Goal: Task Accomplishment & Management: Complete application form

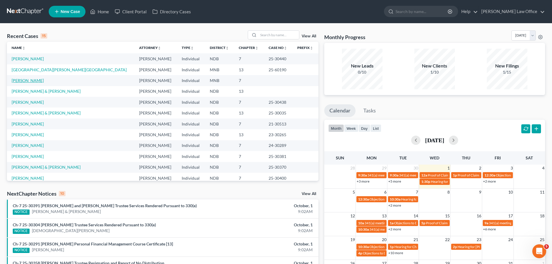
click at [30, 80] on link "[PERSON_NAME]" at bounding box center [28, 80] width 32 height 5
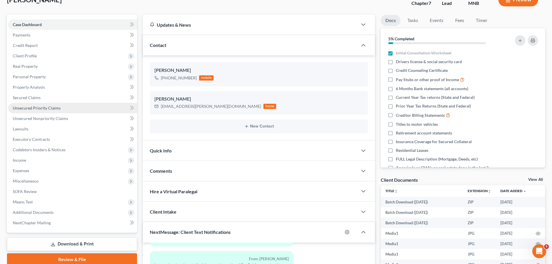
scroll to position [26, 0]
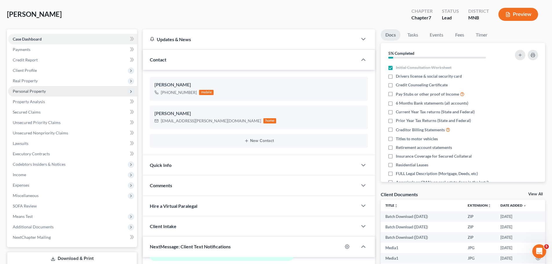
click at [37, 89] on span "Personal Property" at bounding box center [29, 91] width 33 height 5
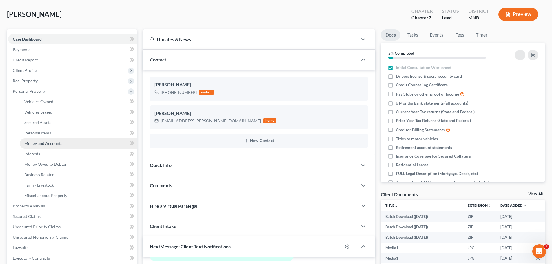
click at [51, 143] on span "Money and Accounts" at bounding box center [43, 143] width 38 height 5
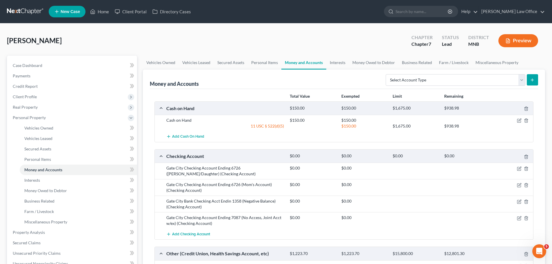
drag, startPoint x: 526, startPoint y: 113, endPoint x: 478, endPoint y: 127, distance: 49.7
drag, startPoint x: 478, startPoint y: 127, endPoint x: 187, endPoint y: 236, distance: 310.9
click at [187, 236] on span "Add Checking Account" at bounding box center [191, 234] width 38 height 5
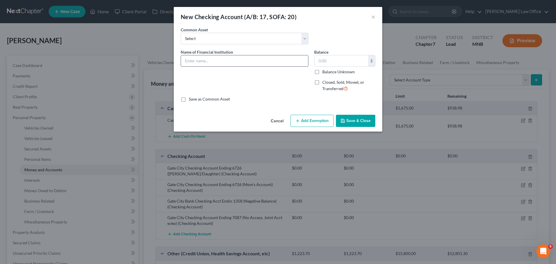
click at [214, 61] on input "text" at bounding box center [244, 60] width 127 height 11
type input "Gate City Checking Acct Ending 0338"
type input "17.68"
click at [277, 118] on button "Add Exemption" at bounding box center [312, 121] width 43 height 12
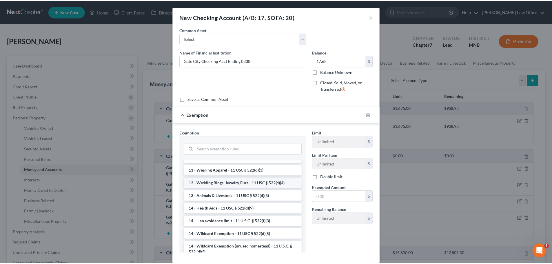
scroll to position [116, 0]
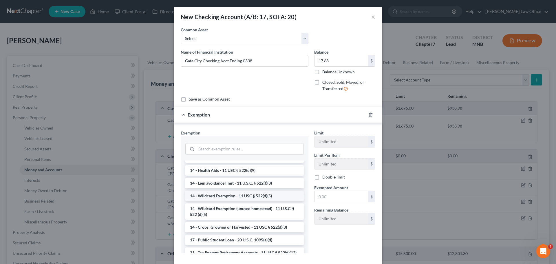
click at [224, 197] on li "14 - Wildcard Exemption - 11 USC § 522(d)(5)" at bounding box center [244, 196] width 118 height 10
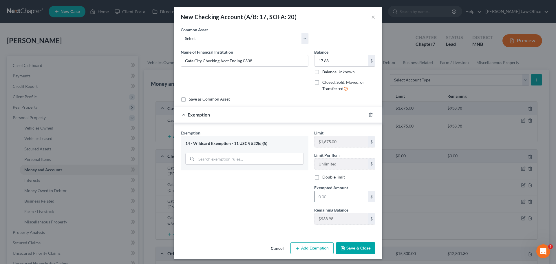
click at [277, 196] on input "text" at bounding box center [342, 196] width 54 height 11
type input "17.68"
click at [277, 246] on button "Save & Close" at bounding box center [355, 248] width 39 height 12
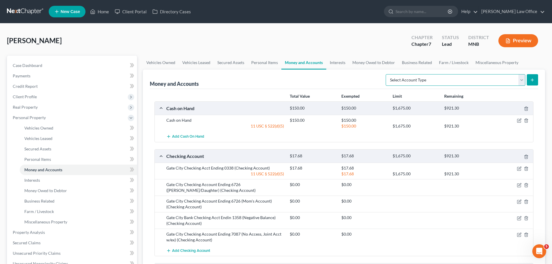
click at [277, 81] on select "Select Account Type Brokerage (A/B: 18, SOFA: 20) Cash on Hand (A/B: 16) Certif…" at bounding box center [456, 80] width 140 height 12
select select "money_market"
click at [277, 74] on select "Select Account Type Brokerage (A/B: 18, SOFA: 20) Cash on Hand (A/B: 16) Certif…" at bounding box center [456, 80] width 140 height 12
click at [277, 81] on icon "submit" at bounding box center [532, 80] width 5 height 5
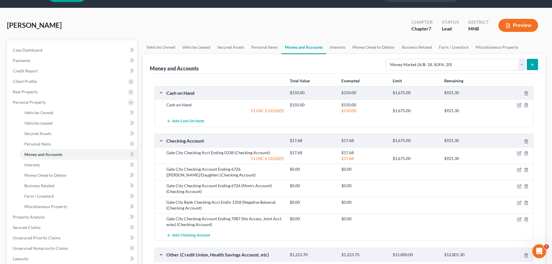
scroll to position [0, 0]
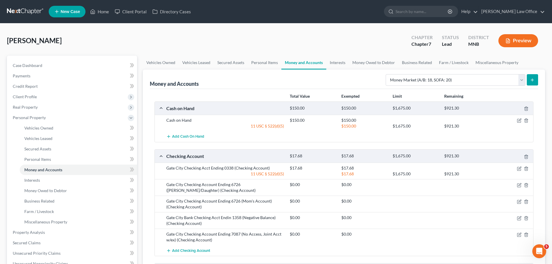
click at [277, 78] on icon "submit" at bounding box center [532, 80] width 5 height 5
click at [277, 80] on line "submit" at bounding box center [532, 79] width 0 height 3
click at [523, 80] on select "Select Account Type Brokerage (A/B: 18, SOFA: 20) Cash on Hand (A/B: 16) Certif…" at bounding box center [456, 80] width 140 height 12
select select "money_market"
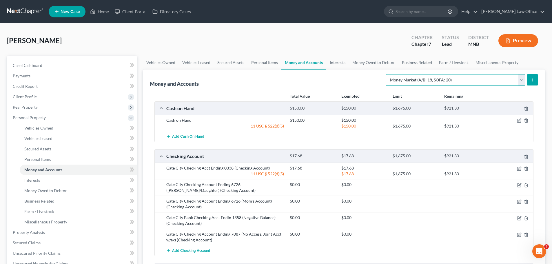
click at [387, 74] on select "Select Account Type Brokerage (A/B: 18, SOFA: 20) Cash on Hand (A/B: 16) Certif…" at bounding box center [456, 80] width 140 height 12
click at [533, 78] on icon "submit" at bounding box center [532, 80] width 5 height 5
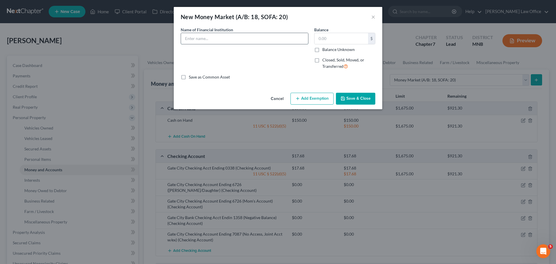
click at [200, 38] on input "text" at bounding box center [244, 38] width 127 height 11
type input "Gate City Money Market"
type input "500.00"
click at [321, 98] on button "Add Exemption" at bounding box center [312, 99] width 43 height 12
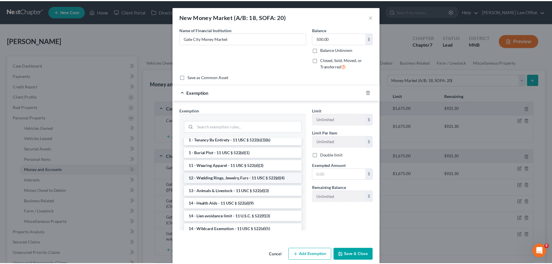
scroll to position [58, 0]
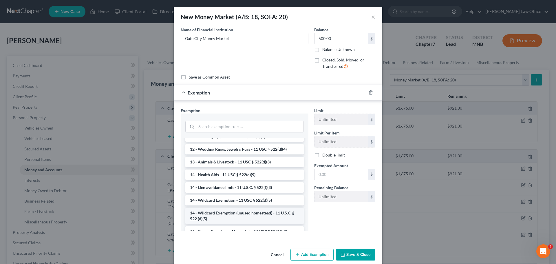
click at [249, 214] on li "14 - Wildcard Exemption (unused homestead) - 11 U.S.C. § 522 (d)(5)" at bounding box center [244, 216] width 118 height 16
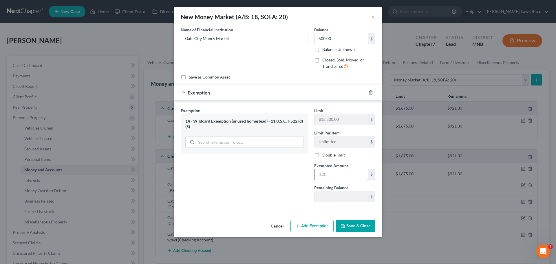
click at [325, 172] on input "text" at bounding box center [342, 174] width 54 height 11
type input "500.00"
click at [352, 228] on button "Save & Close" at bounding box center [355, 226] width 39 height 12
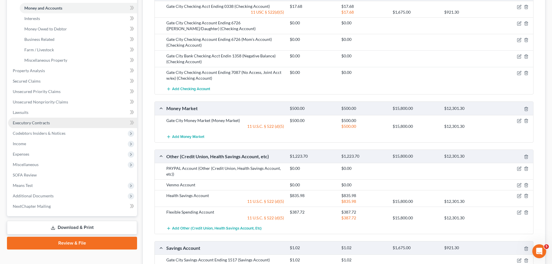
scroll to position [174, 0]
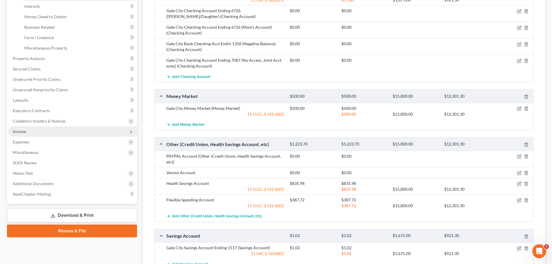
click at [22, 131] on span "Income" at bounding box center [19, 131] width 13 height 5
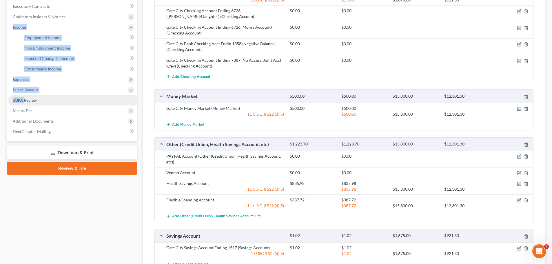
click at [22, 131] on ul "Case Dashboard Payments Invoices Payments Payments Credit Report Client Profile" at bounding box center [72, 11] width 129 height 250
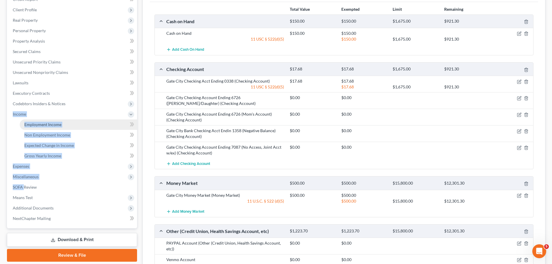
click at [45, 123] on span "Employment Income" at bounding box center [42, 124] width 37 height 5
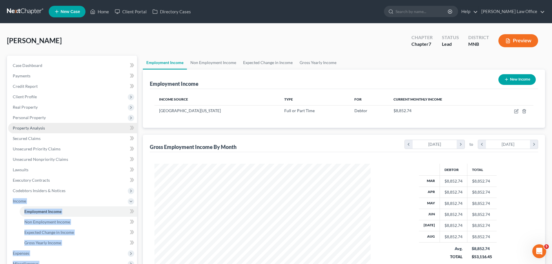
scroll to position [108, 228]
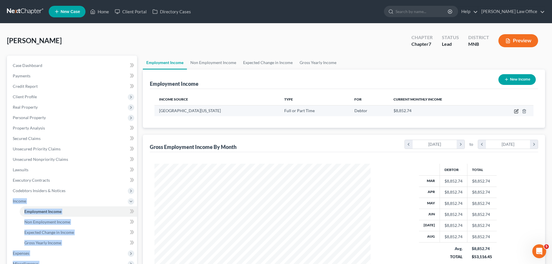
click at [515, 110] on icon "button" at bounding box center [515, 111] width 3 height 3
select select "0"
select select "24"
select select "2"
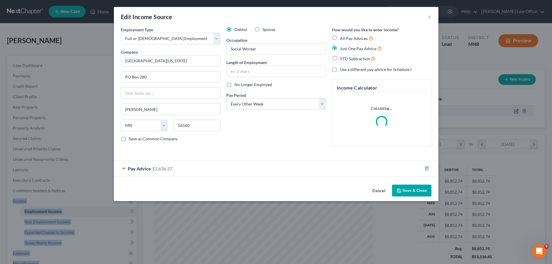
scroll to position [109, 230]
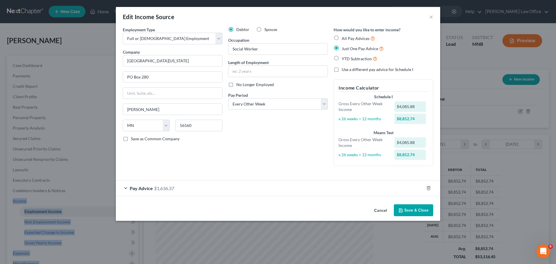
drag, startPoint x: 403, startPoint y: 211, endPoint x: 406, endPoint y: 211, distance: 3.2
click at [404, 211] on button "Save & Close" at bounding box center [413, 210] width 39 height 12
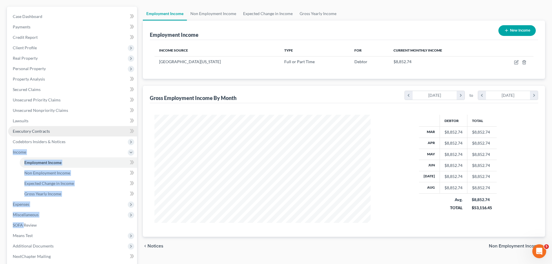
scroll to position [49, 0]
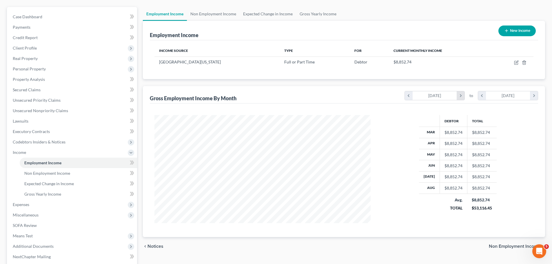
click at [460, 97] on icon "chevron_right" at bounding box center [460, 95] width 8 height 9
click at [533, 96] on icon "chevron_right" at bounding box center [534, 95] width 8 height 9
click at [502, 93] on div "[DATE]" at bounding box center [508, 95] width 44 height 9
click at [517, 64] on icon "button" at bounding box center [515, 62] width 3 height 3
select select "0"
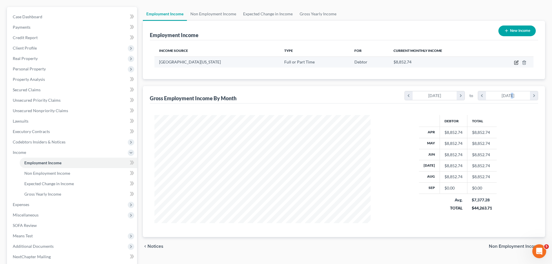
select select "24"
select select "2"
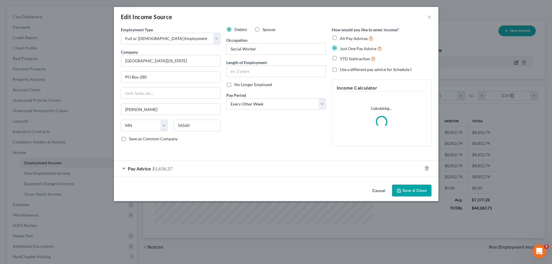
scroll to position [109, 230]
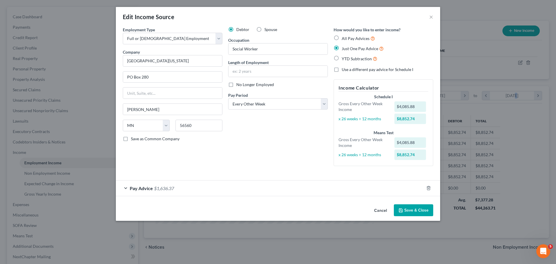
click at [415, 209] on button "Save & Close" at bounding box center [413, 210] width 39 height 12
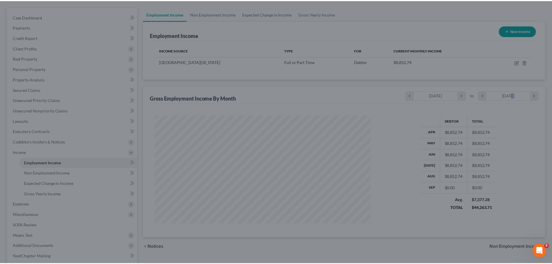
scroll to position [289528, 289408]
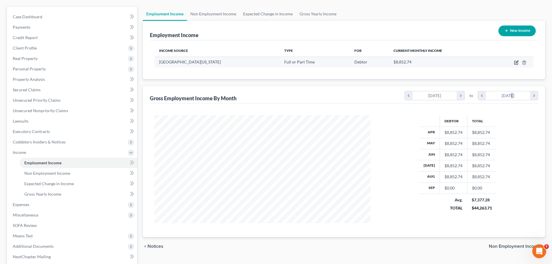
click at [516, 64] on icon "button" at bounding box center [516, 62] width 5 height 5
select select "0"
select select "24"
select select "2"
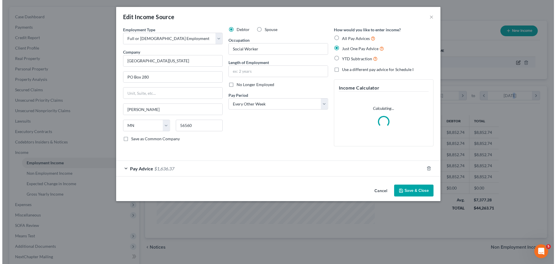
scroll to position [109, 230]
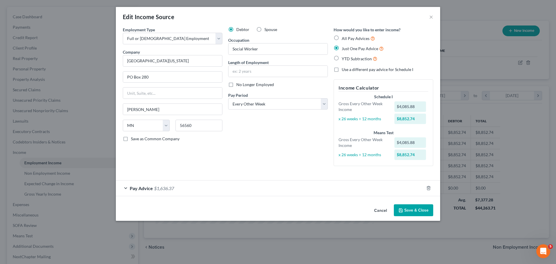
click at [413, 189] on div "Pay Advice $1,636.37" at bounding box center [270, 187] width 308 height 15
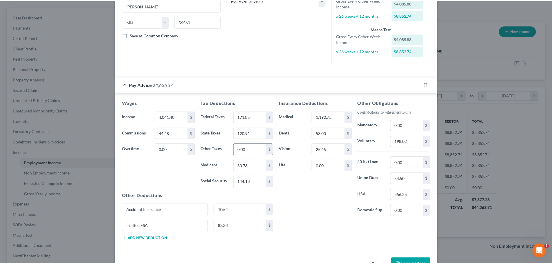
scroll to position [122, 0]
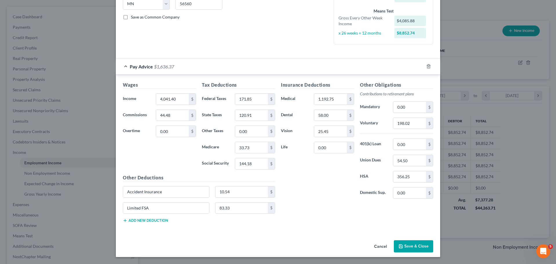
click at [415, 245] on button "Save & Close" at bounding box center [413, 246] width 39 height 12
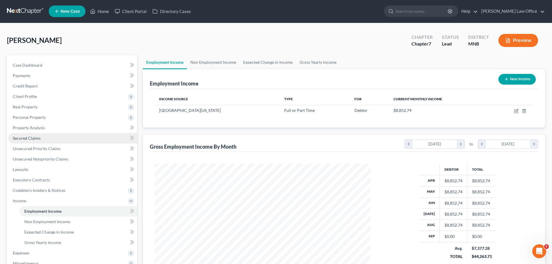
scroll to position [0, 0]
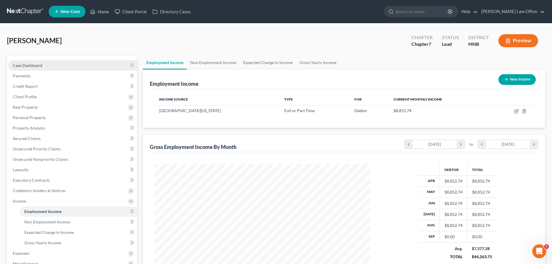
click at [35, 65] on span "Case Dashboard" at bounding box center [28, 65] width 30 height 5
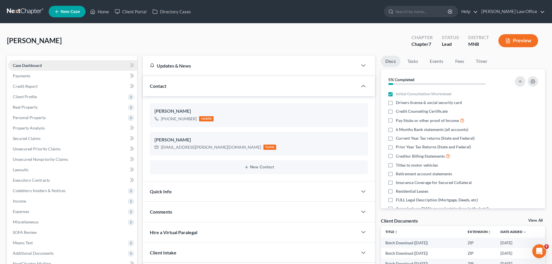
scroll to position [919, 0]
click at [33, 98] on span "Client Profile" at bounding box center [25, 96] width 24 height 5
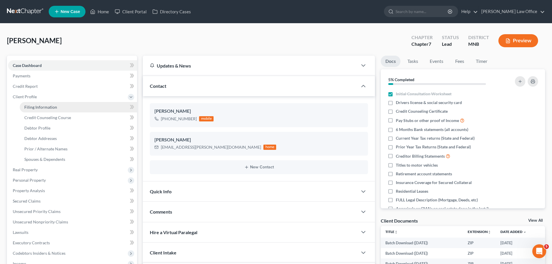
click at [51, 109] on span "Filing Information" at bounding box center [40, 107] width 33 height 5
select select "1"
select select "0"
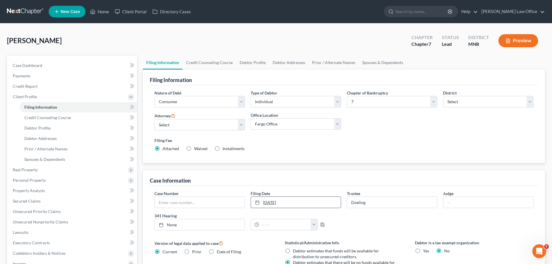
click at [272, 204] on link "9/30/2025" at bounding box center [296, 202] width 90 height 11
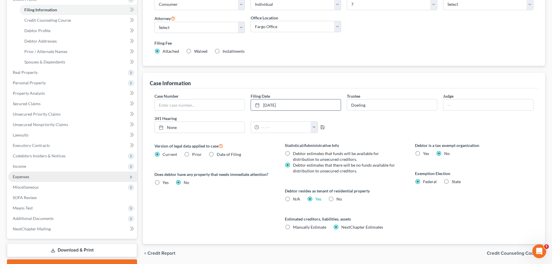
scroll to position [87, 0]
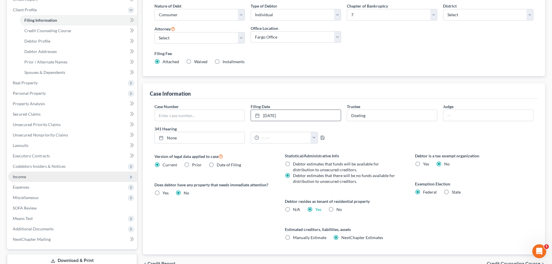
click at [20, 176] on span "Income" at bounding box center [19, 176] width 13 height 5
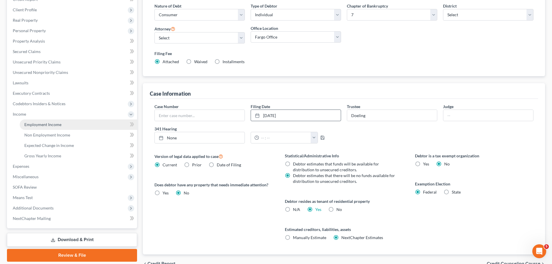
click at [41, 124] on span "Employment Income" at bounding box center [42, 124] width 37 height 5
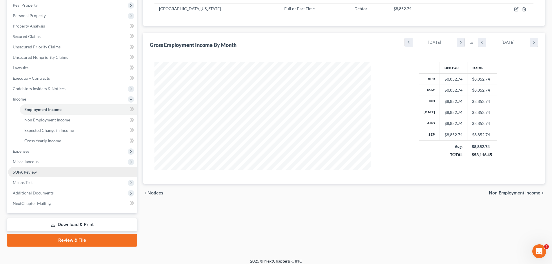
scroll to position [107, 0]
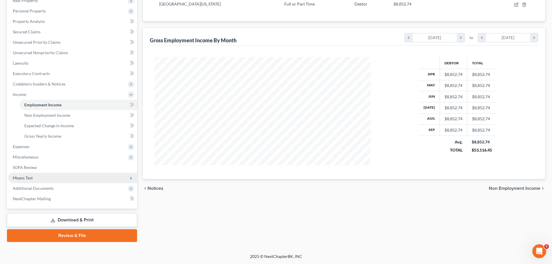
click at [25, 178] on span "Means Test" at bounding box center [23, 177] width 20 height 5
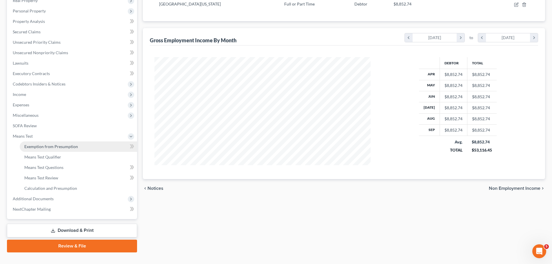
click at [55, 145] on span "Exemption from Presumption" at bounding box center [51, 146] width 54 height 5
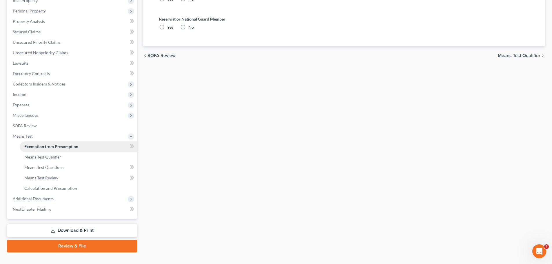
radio input "true"
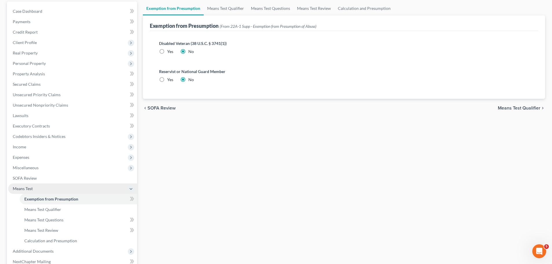
scroll to position [87, 0]
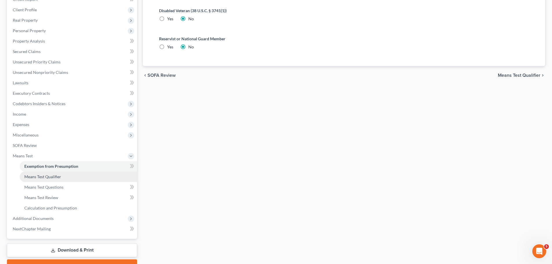
click at [48, 177] on span "Means Test Qualifier" at bounding box center [42, 176] width 37 height 5
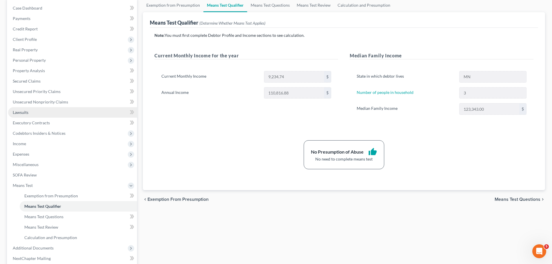
scroll to position [87, 0]
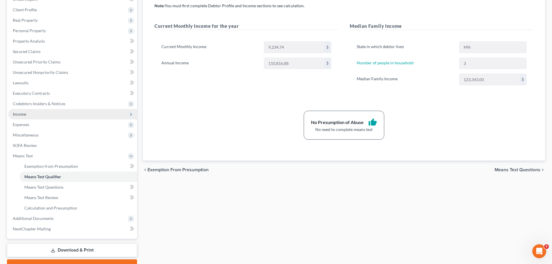
click at [22, 115] on span "Income" at bounding box center [19, 114] width 13 height 5
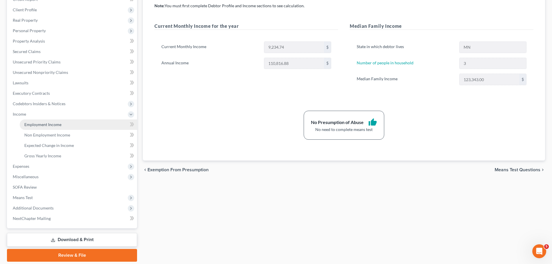
click at [43, 125] on span "Employment Income" at bounding box center [42, 124] width 37 height 5
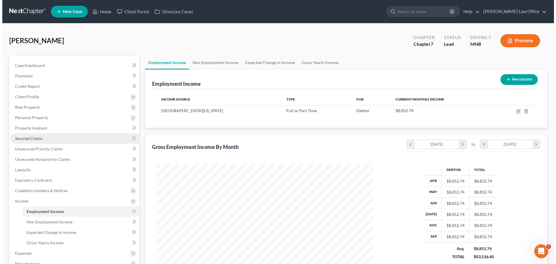
scroll to position [108, 228]
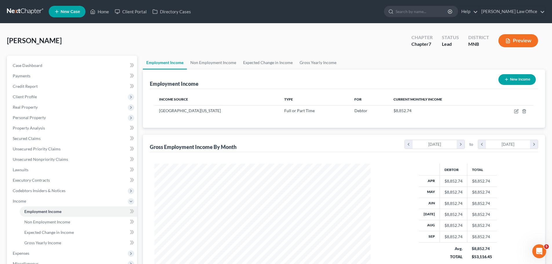
click at [516, 41] on button "Preview" at bounding box center [518, 40] width 40 height 13
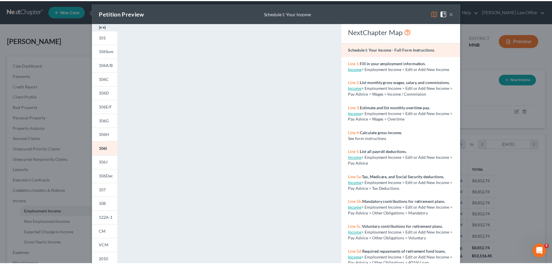
scroll to position [0, 0]
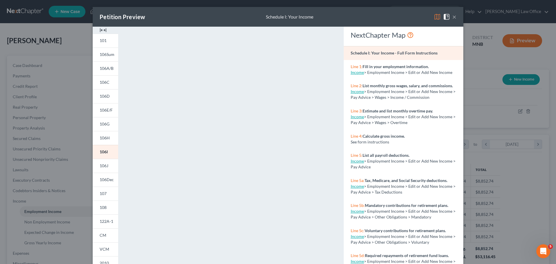
click at [487, 99] on div "Petition Preview Schedule I: Your Income × 101 106Sum 106A/B 106C 106D 106E/F 1…" at bounding box center [278, 132] width 556 height 264
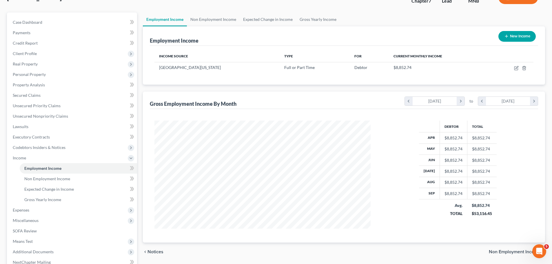
scroll to position [87, 0]
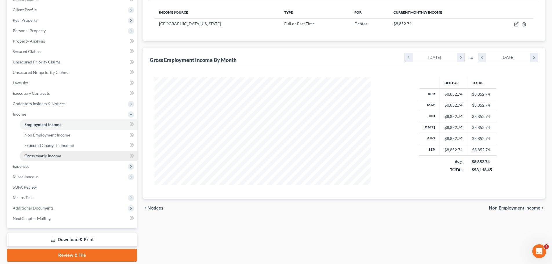
click at [50, 156] on span "Gross Yearly Income" at bounding box center [42, 155] width 37 height 5
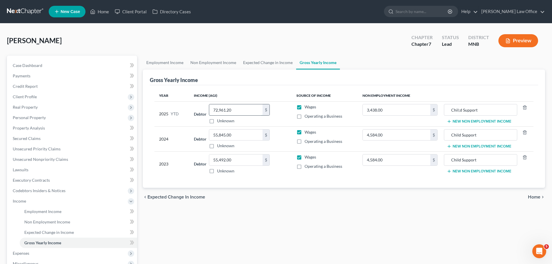
click at [240, 112] on input "72,961.20" at bounding box center [235, 109] width 53 height 11
type input "76,719.60"
click at [390, 220] on div "Employment Income Non Employment Income Expected Change in Income Gross Yearly …" at bounding box center [344, 202] width 408 height 293
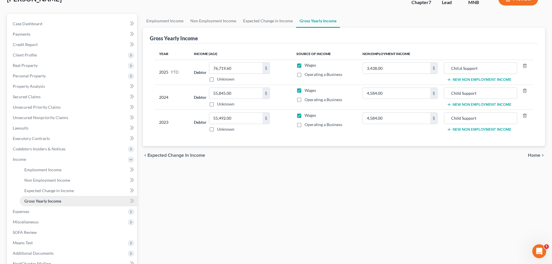
scroll to position [20, 0]
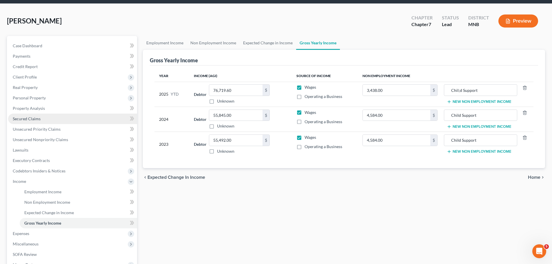
click at [32, 119] on span "Secured Claims" at bounding box center [27, 118] width 28 height 5
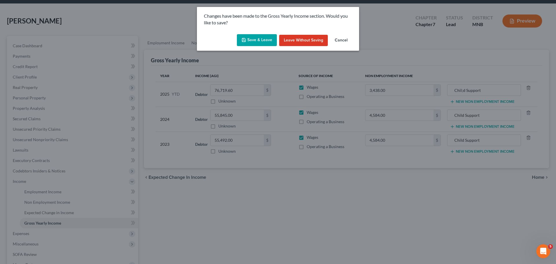
click at [257, 41] on button "Save & Leave" at bounding box center [257, 40] width 40 height 12
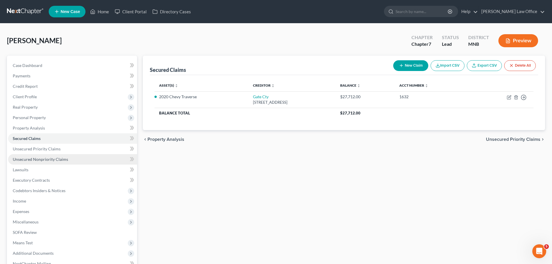
click at [36, 158] on span "Unsecured Nonpriority Claims" at bounding box center [40, 159] width 55 height 5
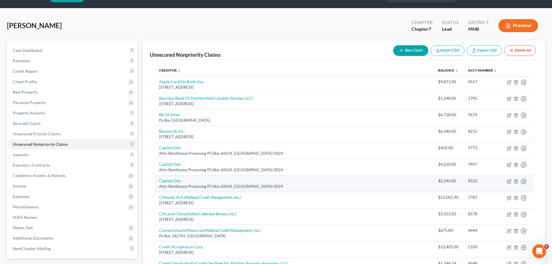
scroll to position [87, 0]
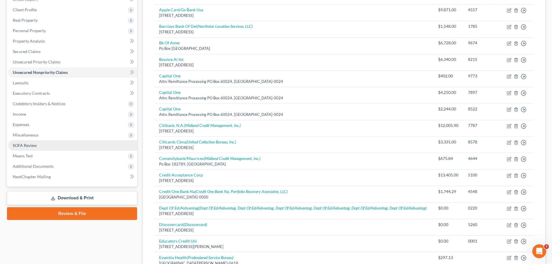
click at [22, 144] on span "SOFA Review" at bounding box center [25, 145] width 24 height 5
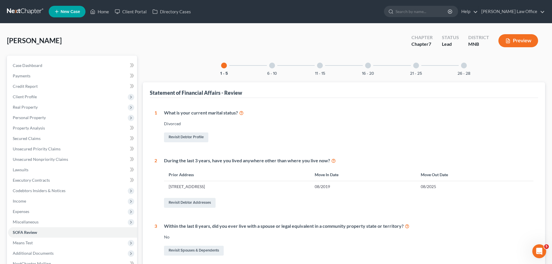
click at [273, 67] on div at bounding box center [272, 66] width 6 height 6
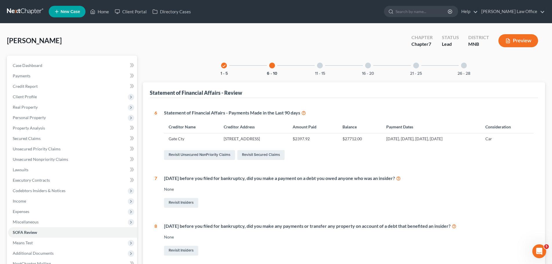
click at [322, 69] on div "11 - 15" at bounding box center [320, 66] width 20 height 20
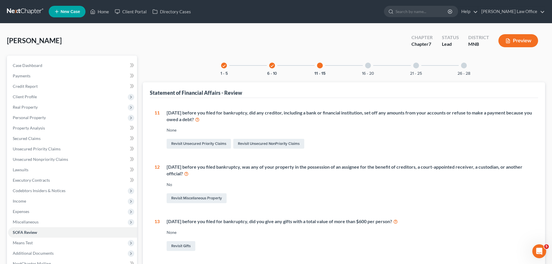
click at [363, 64] on div "16 - 20" at bounding box center [368, 66] width 20 height 20
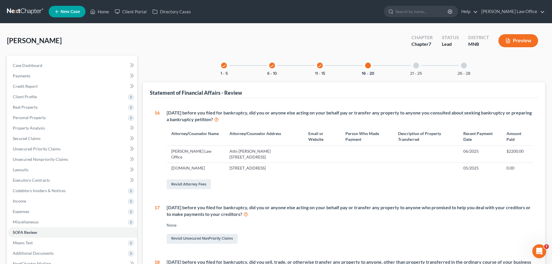
click at [417, 67] on div at bounding box center [416, 66] width 6 height 6
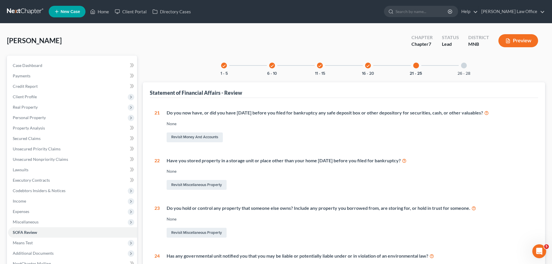
click at [273, 70] on div "check 6 - 10" at bounding box center [272, 66] width 20 height 20
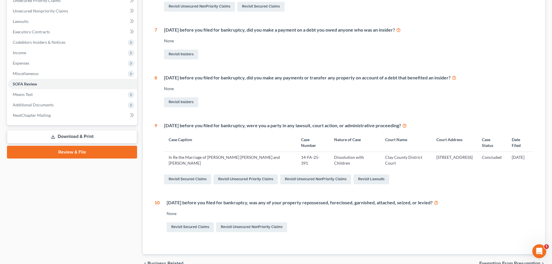
scroll to position [174, 0]
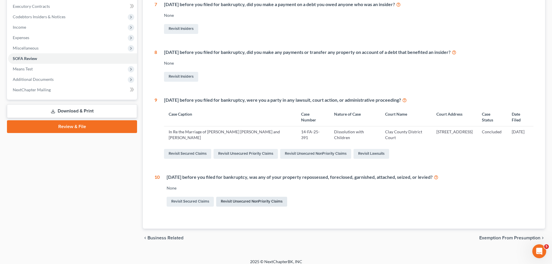
click at [242, 201] on link "Revisit Unsecured NonPriority Claims" at bounding box center [251, 202] width 71 height 10
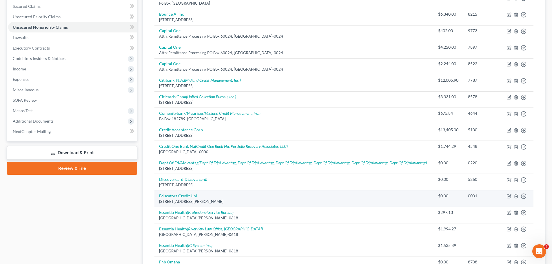
scroll to position [174, 0]
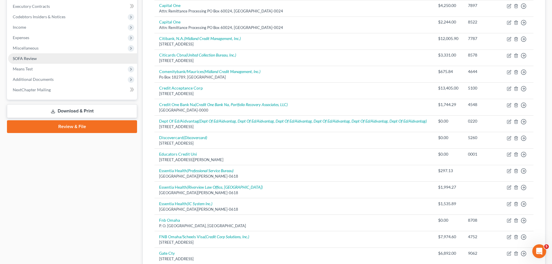
click at [23, 58] on span "SOFA Review" at bounding box center [25, 58] width 24 height 5
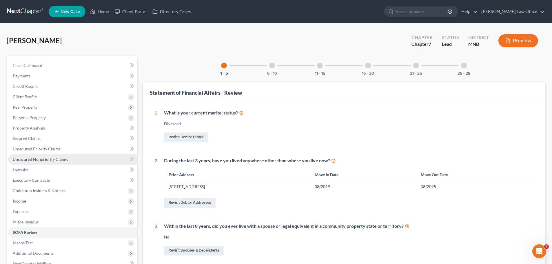
click at [42, 158] on span "Unsecured Nonpriority Claims" at bounding box center [40, 159] width 55 height 5
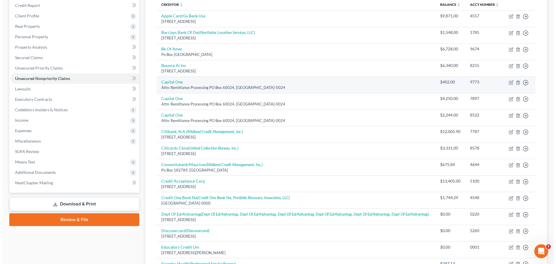
scroll to position [87, 0]
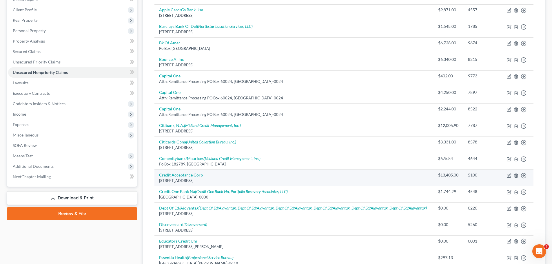
click at [186, 175] on link "Credit Acceptance Corp" at bounding box center [181, 174] width 44 height 5
select select "23"
select select "0"
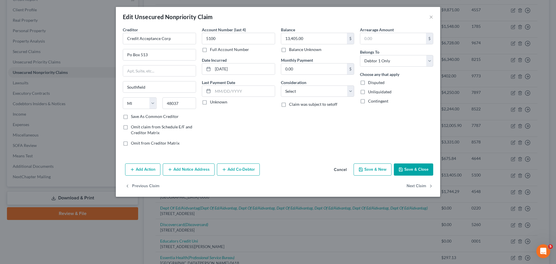
click at [142, 170] on button "Add Action" at bounding box center [142, 169] width 35 height 12
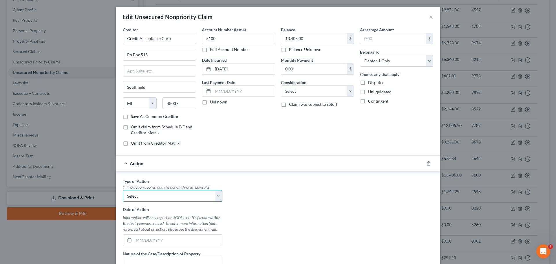
click at [218, 198] on select "Select Repossession Garnishment Foreclosure Personal Injury Attached, Seized, O…" at bounding box center [173, 196] width 100 height 12
select select "0"
click at [123, 190] on select "Select Repossession Garnishment Foreclosure Personal Injury Attached, Seized, O…" at bounding box center [173, 196] width 100 height 12
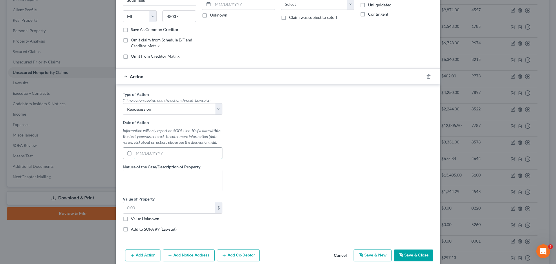
drag, startPoint x: 137, startPoint y: 154, endPoint x: 148, endPoint y: 153, distance: 11.0
click at [138, 154] on input "text" at bounding box center [178, 153] width 88 height 11
type input "08/2025"
type textarea "Repossession Kia Sorento"
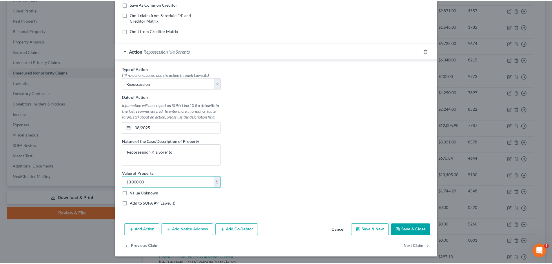
scroll to position [113, 0]
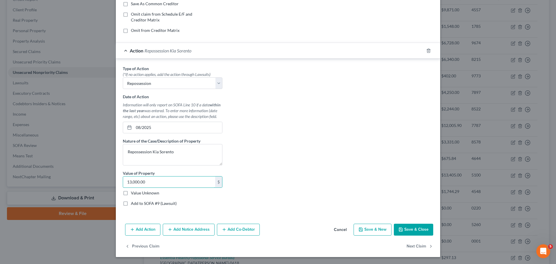
type input "13,000.00"
click at [411, 229] on button "Save & Close" at bounding box center [413, 230] width 39 height 12
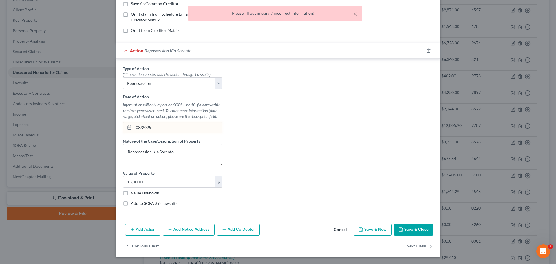
drag, startPoint x: 154, startPoint y: 124, endPoint x: 159, endPoint y: 128, distance: 6.2
click at [154, 124] on input "08/2025" at bounding box center [178, 127] width 88 height 11
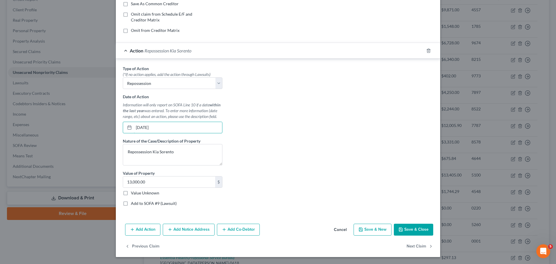
type input "08/10/2025"
click at [301, 148] on div "Type of Action * (*If no action applies, add the action through Lawsuits) Selec…" at bounding box center [278, 137] width 316 height 145
click at [410, 230] on button "Save & Close" at bounding box center [413, 230] width 39 height 12
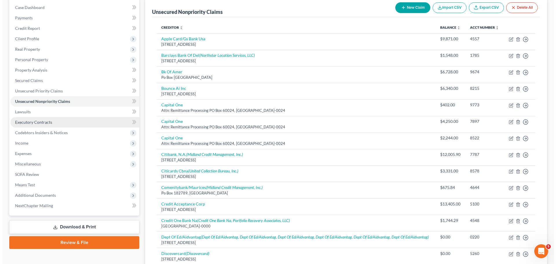
scroll to position [0, 0]
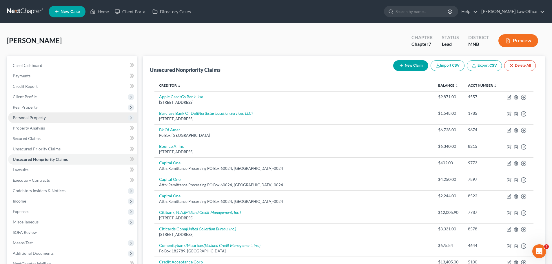
click at [39, 117] on span "Personal Property" at bounding box center [29, 117] width 33 height 5
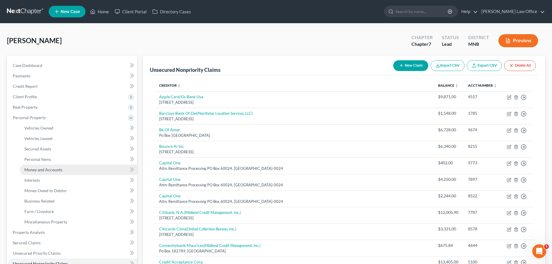
click at [40, 169] on span "Money and Accounts" at bounding box center [43, 169] width 38 height 5
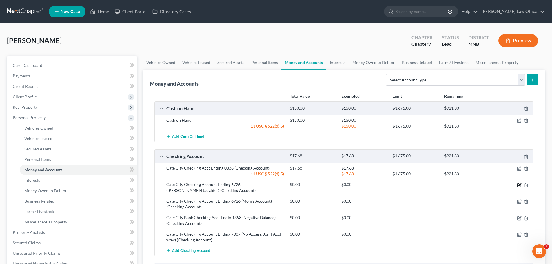
click at [518, 184] on icon "button" at bounding box center [519, 185] width 5 height 5
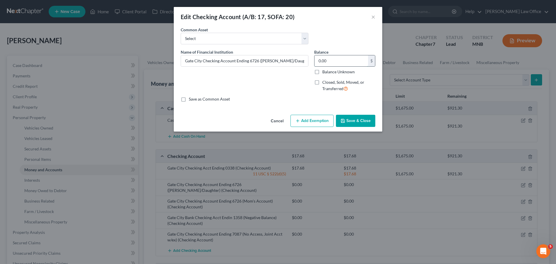
click at [326, 62] on input "0.00" at bounding box center [342, 60] width 54 height 11
type input "425.74"
click at [313, 120] on button "Add Exemption" at bounding box center [312, 121] width 43 height 12
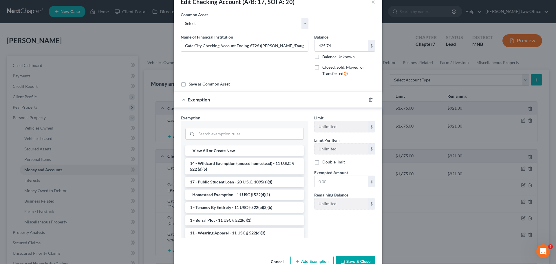
scroll to position [30, 0]
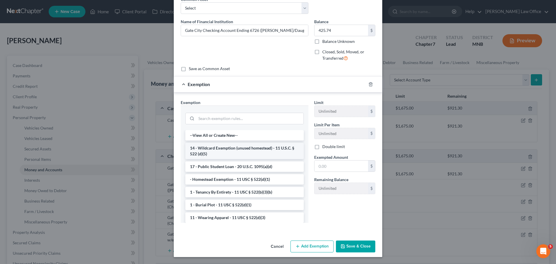
click at [257, 150] on li "14 - Wildcard Exemption (unused homestead) - 11 U.S.C. § 522 (d)(5)" at bounding box center [244, 151] width 118 height 16
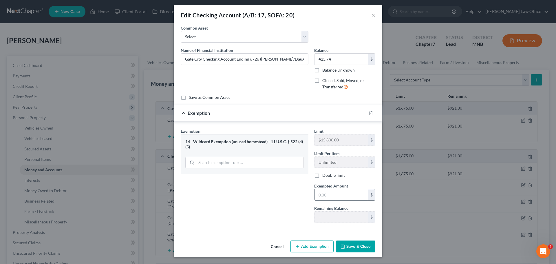
click at [326, 194] on input "text" at bounding box center [342, 194] width 54 height 11
type input "425.74"
click at [357, 246] on button "Save & Close" at bounding box center [355, 246] width 39 height 12
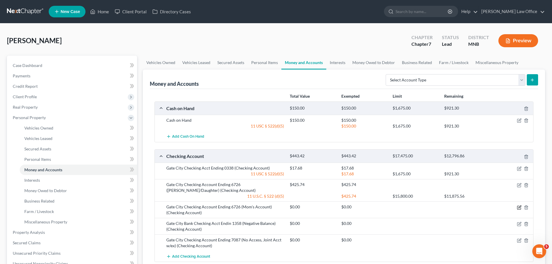
click at [519, 207] on icon "button" at bounding box center [519, 206] width 3 height 3
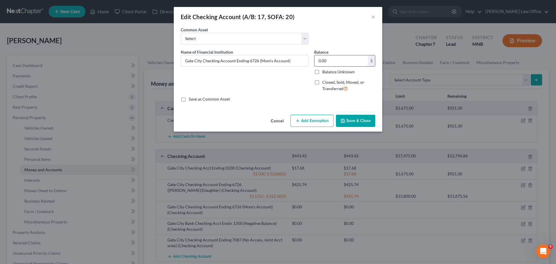
click at [333, 61] on input "0.00" at bounding box center [342, 60] width 54 height 11
type input "149.80"
click at [316, 120] on button "Add Exemption" at bounding box center [312, 121] width 43 height 12
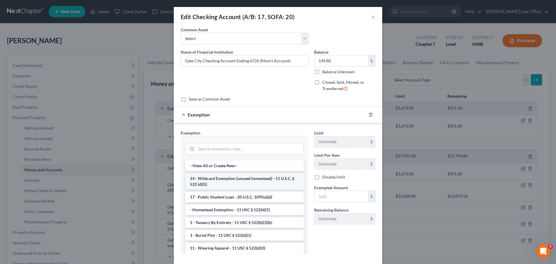
click at [219, 182] on li "14 - Wildcard Exemption (unused homestead) - 11 U.S.C. § 522 (d)(5)" at bounding box center [244, 181] width 118 height 16
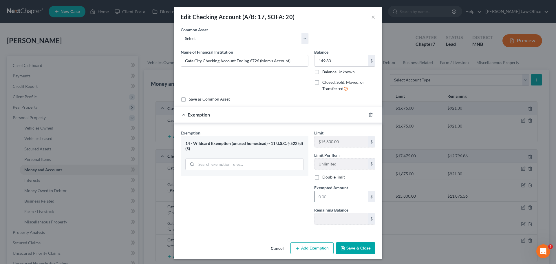
click at [327, 194] on input "text" at bounding box center [342, 196] width 54 height 11
type input "149.60"
click at [359, 247] on button "Save & Close" at bounding box center [355, 248] width 39 height 12
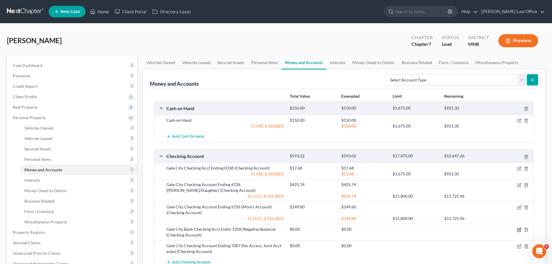
click at [519, 229] on icon "button" at bounding box center [519, 229] width 3 height 3
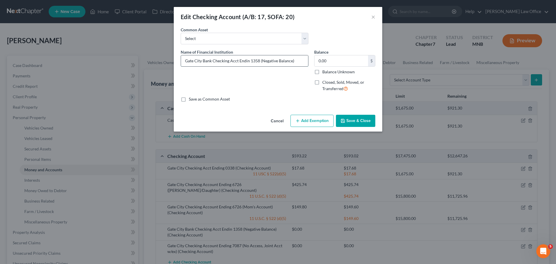
drag, startPoint x: 297, startPoint y: 59, endPoint x: 300, endPoint y: 61, distance: 3.0
click at [298, 59] on input "Gate City Bank Checking Acct Endin 1358 (Negative Balance)" at bounding box center [244, 60] width 127 height 11
type input "Gate City Bank Checking Acct Endin 1358"
click at [339, 65] on input "0.00" at bounding box center [342, 60] width 54 height 11
type input "401.00"
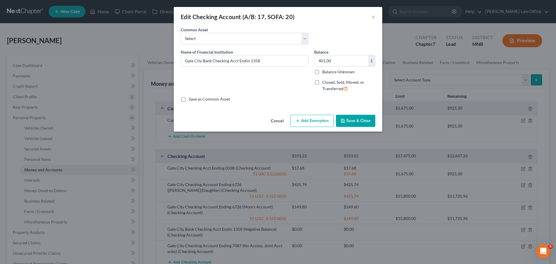
click at [322, 120] on button "Add Exemption" at bounding box center [312, 121] width 43 height 12
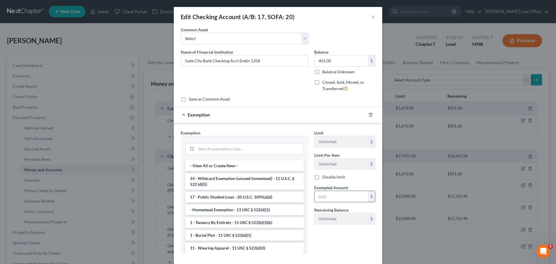
click at [333, 196] on input "text" at bounding box center [342, 196] width 54 height 11
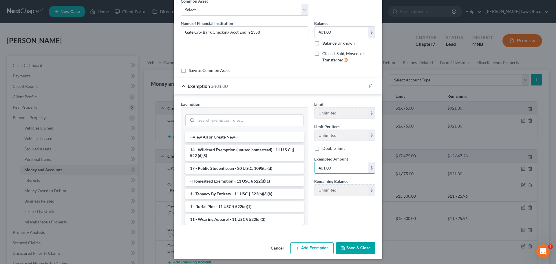
scroll to position [30, 0]
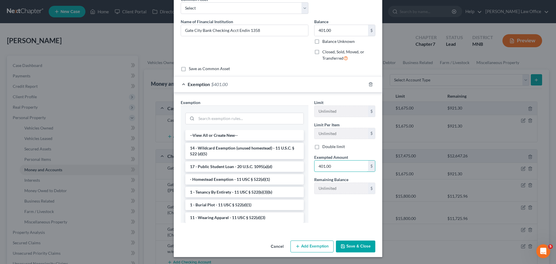
type input "401.00"
click at [353, 247] on button "Save & Close" at bounding box center [355, 246] width 39 height 12
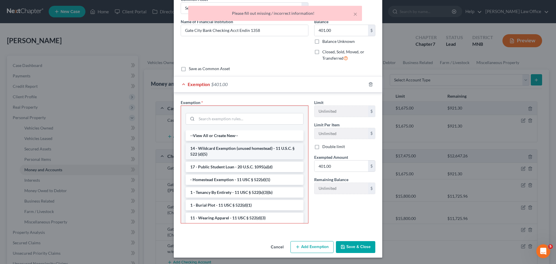
click at [214, 150] on li "14 - Wildcard Exemption (unused homestead) - 11 U.S.C. § 522 (d)(5)" at bounding box center [245, 151] width 118 height 16
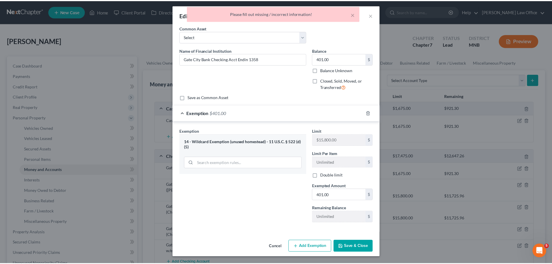
scroll to position [2, 0]
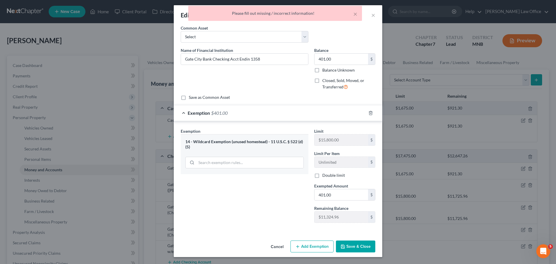
click at [353, 247] on button "Save & Close" at bounding box center [355, 246] width 39 height 12
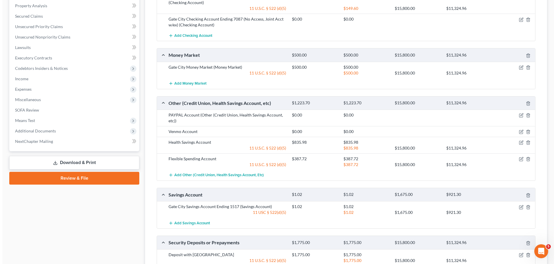
scroll to position [232, 0]
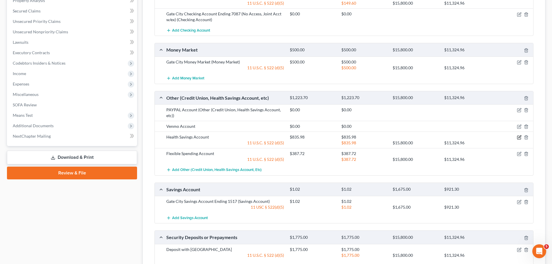
click at [519, 138] on icon "button" at bounding box center [519, 137] width 5 height 5
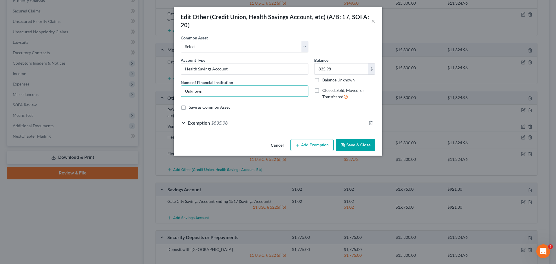
drag, startPoint x: 211, startPoint y: 89, endPoint x: 171, endPoint y: 89, distance: 40.0
click at [170, 89] on div "Edit Other (Credit Union, Health Savings Account, etc) (A/B: 17, SOFA: 20) × An…" at bounding box center [278, 132] width 556 height 264
type input "Health Savings Account"
click at [336, 67] on input "835.98" at bounding box center [342, 68] width 54 height 11
type input "108.64"
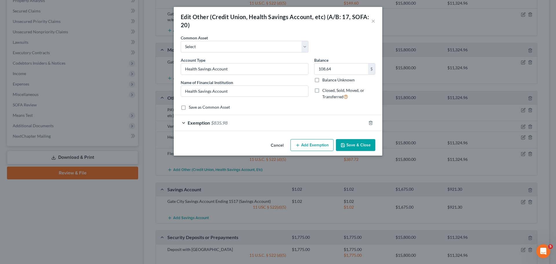
click at [222, 124] on span "$835.98" at bounding box center [219, 123] width 17 height 6
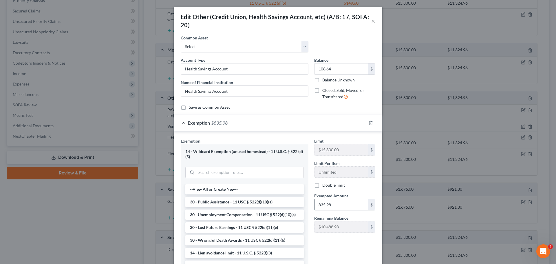
click at [335, 207] on input "835.98" at bounding box center [342, 204] width 54 height 11
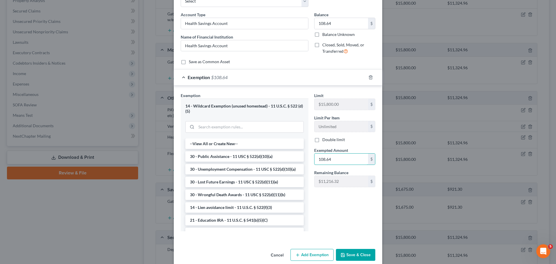
scroll to position [54, 0]
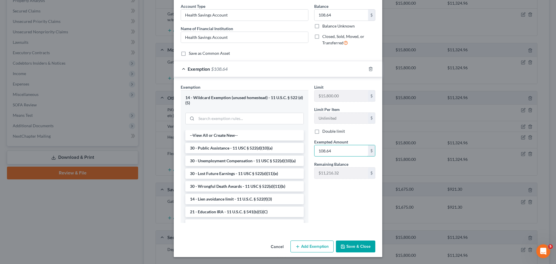
type input "108.64"
click at [346, 245] on button "Save & Close" at bounding box center [355, 246] width 39 height 12
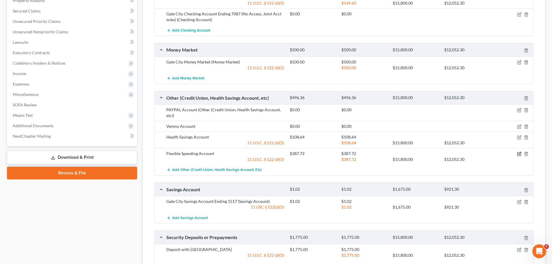
click at [517, 154] on icon "button" at bounding box center [519, 153] width 5 height 5
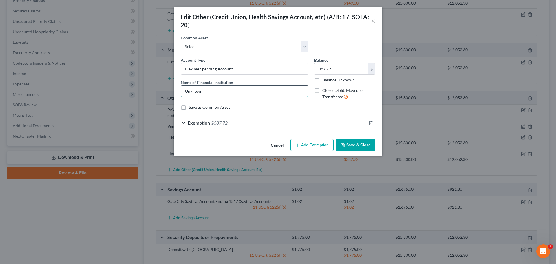
drag, startPoint x: 513, startPoint y: 154, endPoint x: 207, endPoint y: 89, distance: 312.9
click at [207, 89] on input "Unknown" at bounding box center [244, 91] width 127 height 11
type input "U"
type input "Flexible Spendin Account"
click at [342, 70] on input "387.72" at bounding box center [342, 68] width 54 height 11
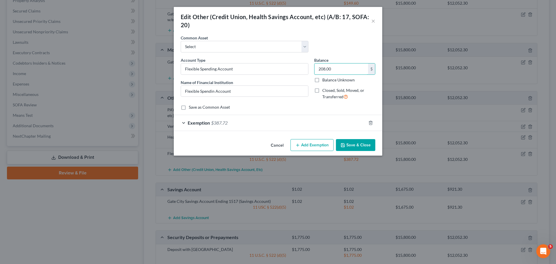
type input "208.00"
click at [224, 122] on span "$387.72" at bounding box center [219, 123] width 17 height 6
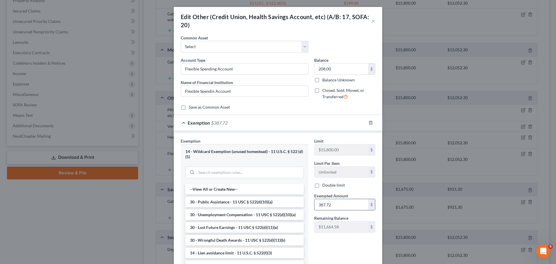
click at [335, 202] on input "387.72" at bounding box center [342, 204] width 54 height 11
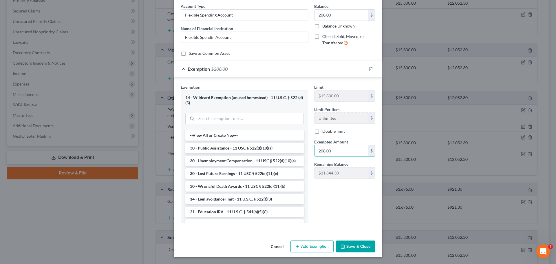
type input "208.00"
click at [348, 245] on button "Save & Close" at bounding box center [355, 246] width 39 height 12
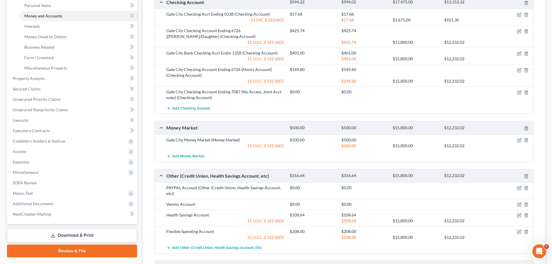
scroll to position [149, 0]
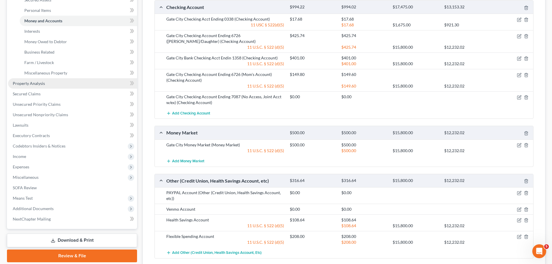
click at [34, 83] on span "Property Analysis" at bounding box center [29, 83] width 32 height 5
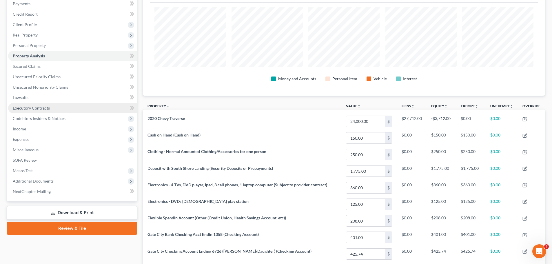
scroll to position [58, 0]
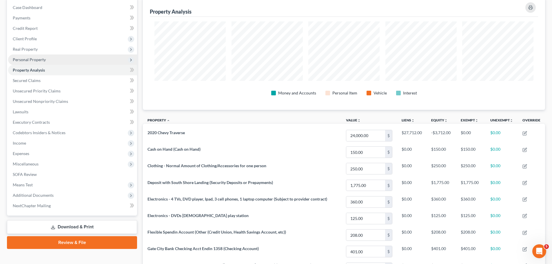
click at [29, 60] on span "Personal Property" at bounding box center [29, 59] width 33 height 5
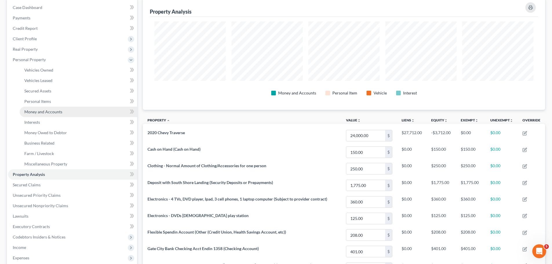
click at [44, 110] on span "Money and Accounts" at bounding box center [43, 111] width 38 height 5
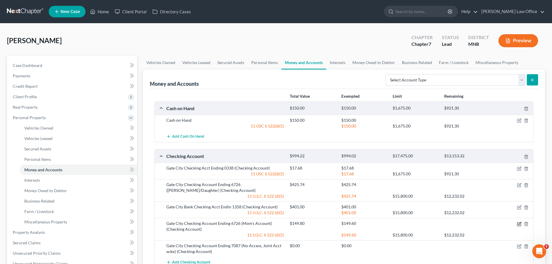
click at [519, 225] on icon "button" at bounding box center [519, 224] width 5 height 5
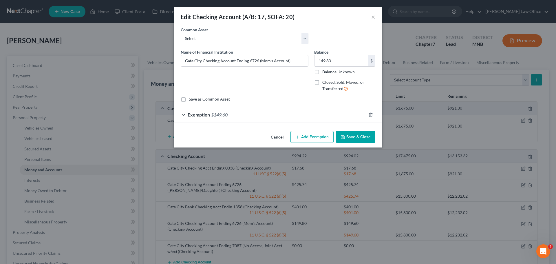
click at [224, 116] on span "$149.60" at bounding box center [219, 115] width 17 height 6
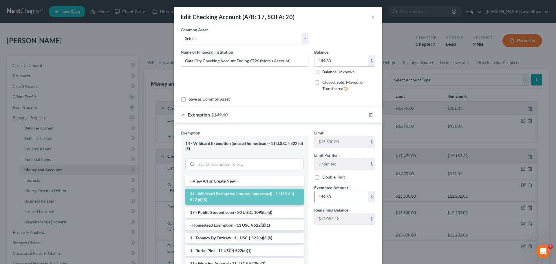
click at [330, 199] on input "149.60" at bounding box center [342, 196] width 54 height 11
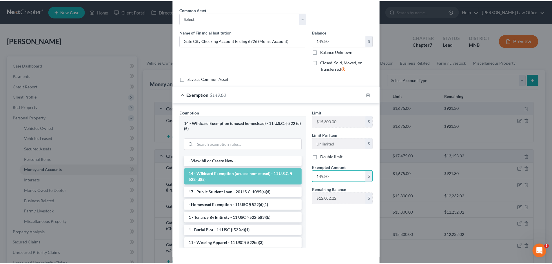
scroll to position [46, 0]
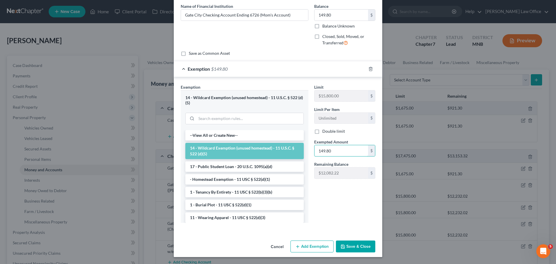
type input "149.80"
click at [355, 248] on button "Save & Close" at bounding box center [355, 246] width 39 height 12
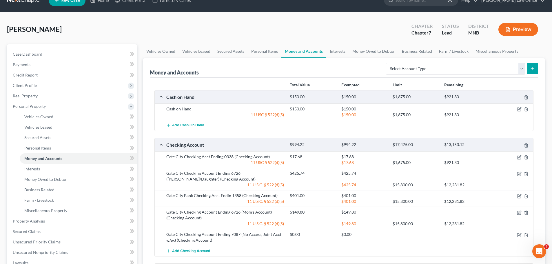
scroll to position [0, 0]
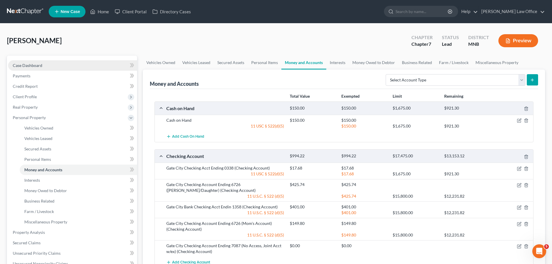
click at [25, 65] on span "Case Dashboard" at bounding box center [28, 65] width 30 height 5
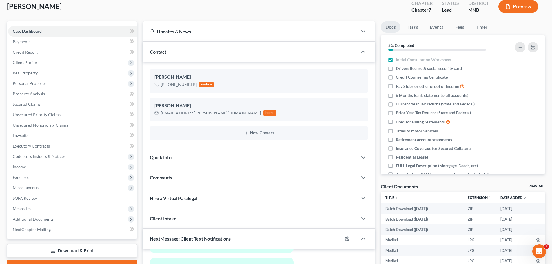
scroll to position [116, 0]
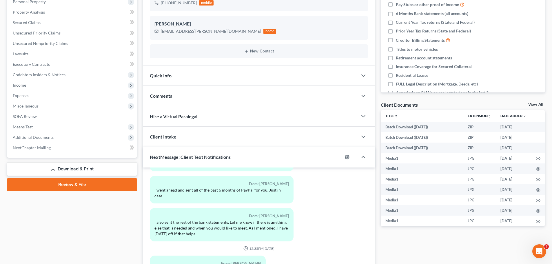
click at [64, 167] on link "Download & Print" at bounding box center [72, 169] width 130 height 14
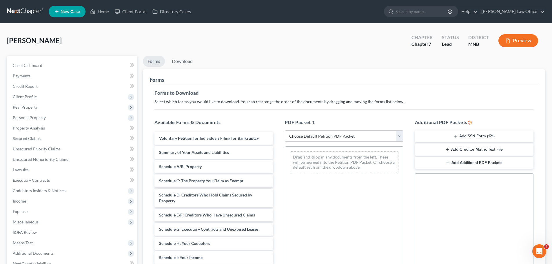
click at [399, 136] on select "Choose Default Petition PDF Packet Complete Bankruptcy Petition (all forms and …" at bounding box center [344, 136] width 118 height 12
select select "0"
click at [285, 130] on select "Choose Default Petition PDF Packet Complete Bankruptcy Petition (all forms and …" at bounding box center [344, 136] width 118 height 12
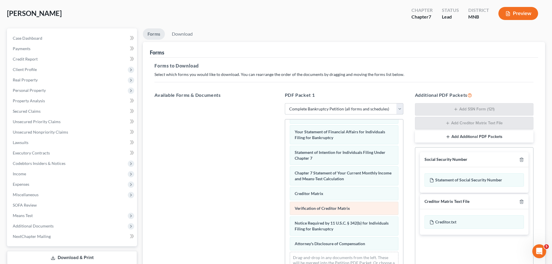
scroll to position [87, 0]
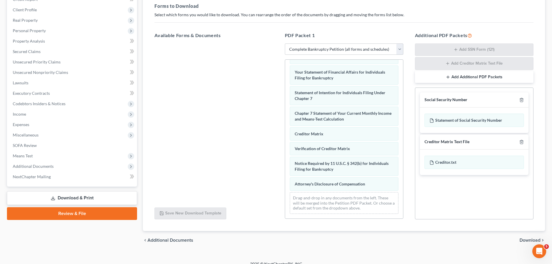
click at [525, 238] on span "Download" at bounding box center [529, 240] width 21 height 5
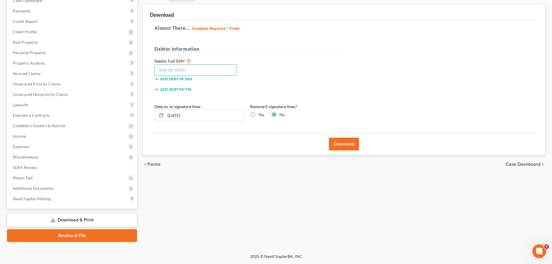
click at [172, 71] on input "text" at bounding box center [195, 70] width 82 height 12
type input "591-24-2233"
click at [258, 115] on label "Yes" at bounding box center [261, 115] width 6 height 6
click at [260, 115] on input "Yes" at bounding box center [262, 114] width 4 height 4
radio input "true"
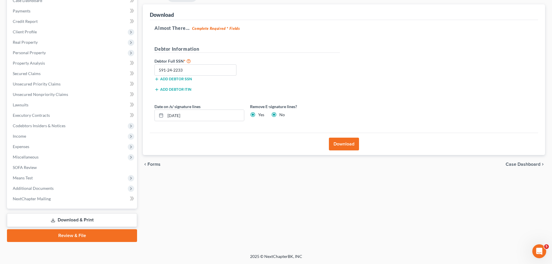
radio input "false"
click at [344, 143] on button "Download" at bounding box center [344, 144] width 30 height 13
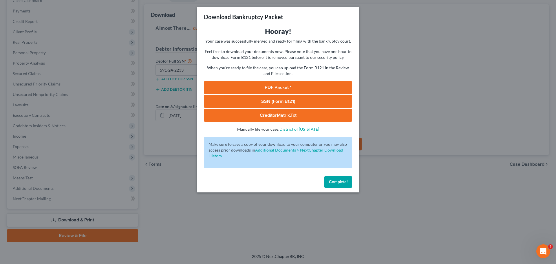
click at [282, 88] on link "PDF Packet 1" at bounding box center [278, 87] width 148 height 13
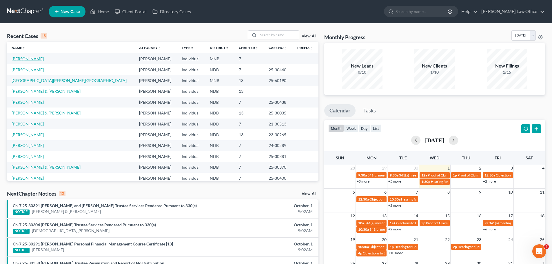
click at [21, 57] on link "[PERSON_NAME]" at bounding box center [28, 58] width 32 height 5
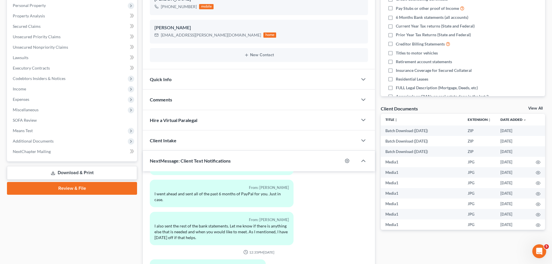
scroll to position [142, 0]
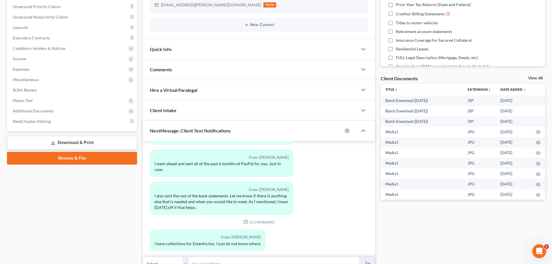
click at [79, 141] on link "Download & Print" at bounding box center [72, 143] width 130 height 14
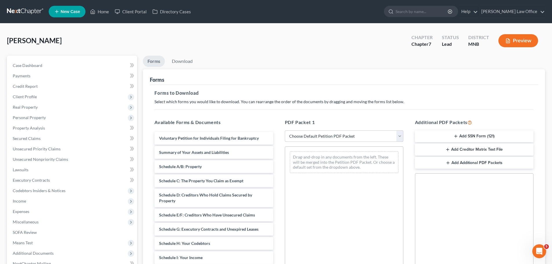
click at [277, 135] on select "Choose Default Petition PDF Packet Complete Bankruptcy Petition (all forms and …" at bounding box center [344, 136] width 118 height 12
select select "0"
click at [277, 130] on select "Choose Default Petition PDF Packet Complete Bankruptcy Petition (all forms and …" at bounding box center [344, 136] width 118 height 12
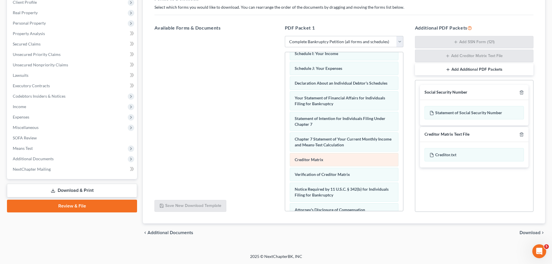
scroll to position [184, 0]
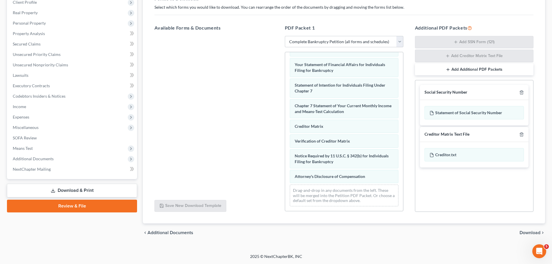
click at [91, 191] on link "Download & Print" at bounding box center [72, 191] width 130 height 14
click at [277, 233] on span "Download" at bounding box center [529, 232] width 21 height 5
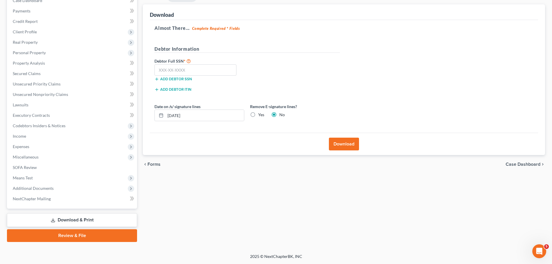
click at [258, 115] on label "Yes" at bounding box center [261, 115] width 6 height 6
click at [260, 115] on input "Yes" at bounding box center [262, 114] width 4 height 4
radio input "true"
radio input "false"
click at [165, 67] on input "text" at bounding box center [195, 70] width 82 height 12
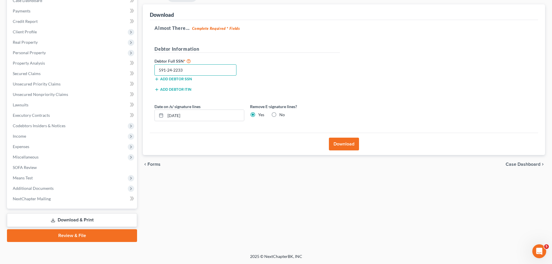
type input "591-24-2233"
click at [277, 144] on button "Download" at bounding box center [344, 144] width 30 height 13
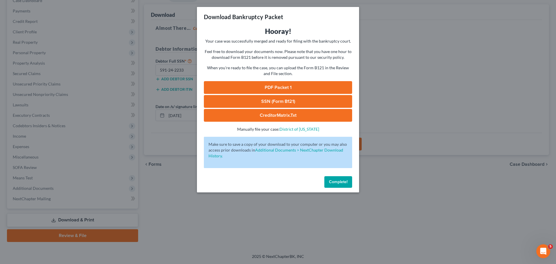
click at [277, 86] on link "PDF Packet 1" at bounding box center [278, 87] width 148 height 13
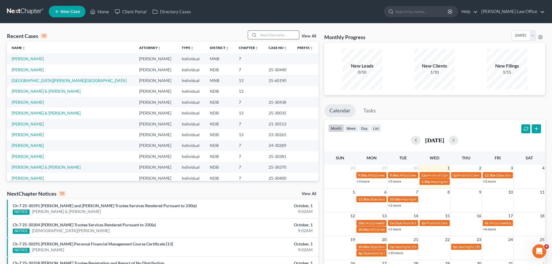
click at [274, 37] on input "search" at bounding box center [278, 35] width 41 height 8
type input "[PERSON_NAME]"
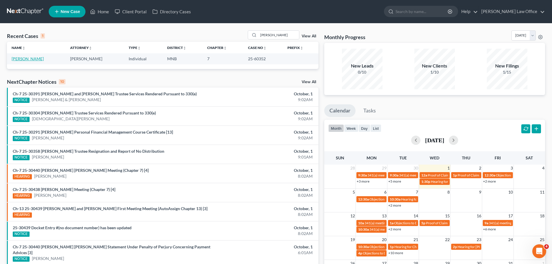
click at [27, 61] on link "[PERSON_NAME]" at bounding box center [28, 58] width 32 height 5
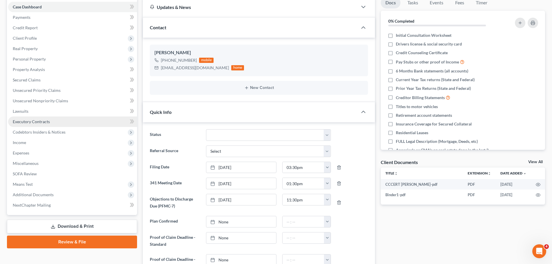
scroll to position [54, 0]
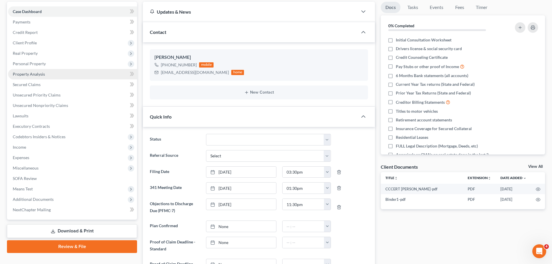
click at [35, 75] on span "Property Analysis" at bounding box center [29, 74] width 32 height 5
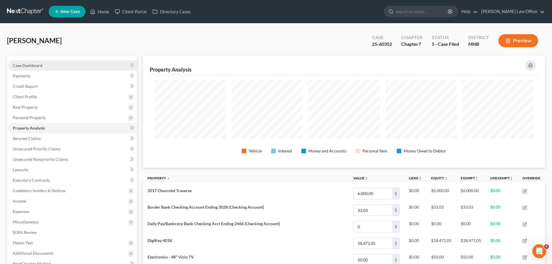
drag, startPoint x: 34, startPoint y: 63, endPoint x: 35, endPoint y: 65, distance: 3.0
click at [34, 63] on span "Case Dashboard" at bounding box center [28, 65] width 30 height 5
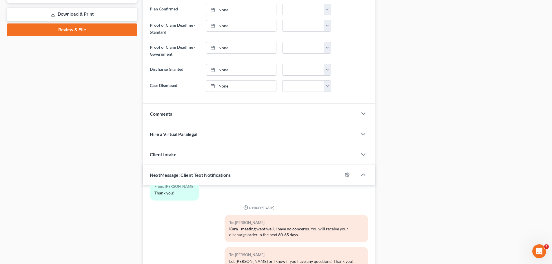
scroll to position [344, 0]
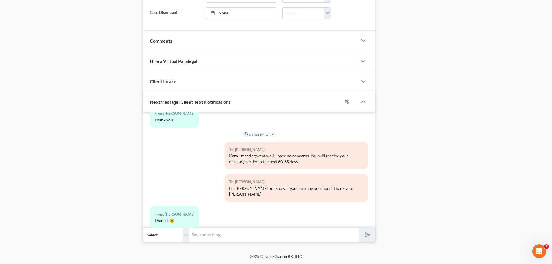
click at [216, 240] on input "text" at bounding box center [274, 235] width 170 height 14
type input "k"
type input "[PERSON_NAME], have you gotten any of that garnishment back yet?"
click at [368, 235] on line "submit" at bounding box center [368, 235] width 4 height 4
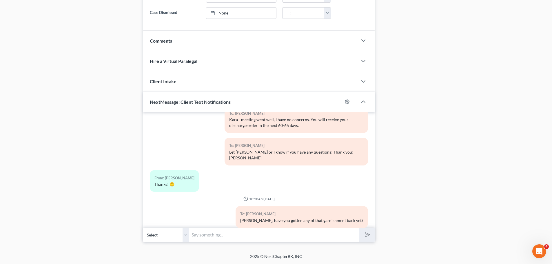
scroll to position [215, 0]
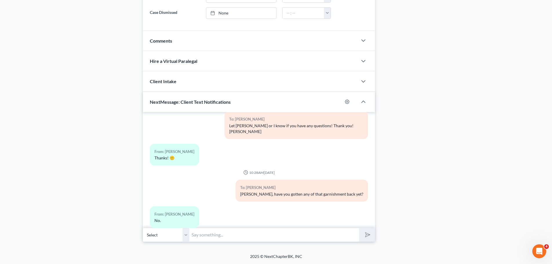
click at [203, 236] on input "text" at bounding box center [274, 235] width 170 height 14
type input "I sm [insert expletive of your choice] working on it."
click at [359, 228] on button "submit" at bounding box center [367, 235] width 16 height 14
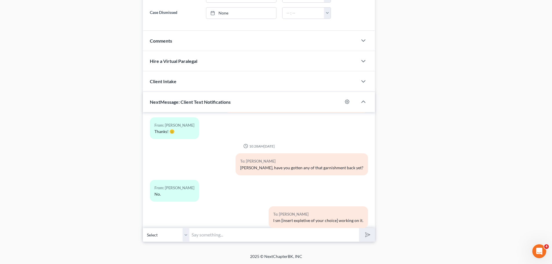
scroll to position [268, 0]
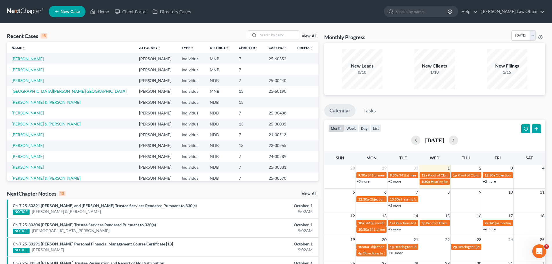
click at [21, 59] on link "[PERSON_NAME]" at bounding box center [28, 58] width 32 height 5
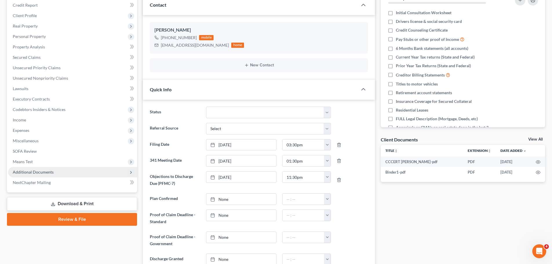
scroll to position [87, 0]
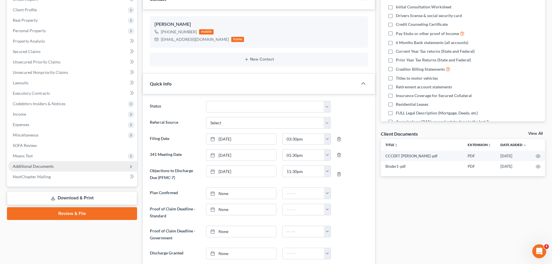
click at [43, 165] on span "Additional Documents" at bounding box center [33, 166] width 41 height 5
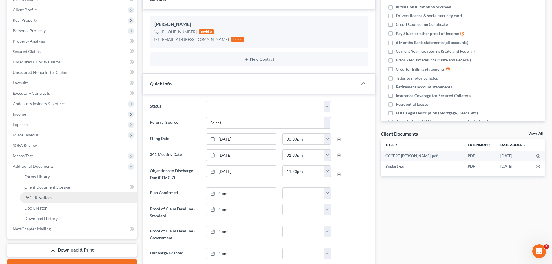
click at [43, 200] on span "PACER Notices" at bounding box center [38, 197] width 28 height 5
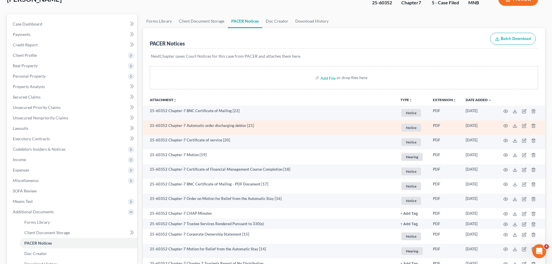
scroll to position [58, 0]
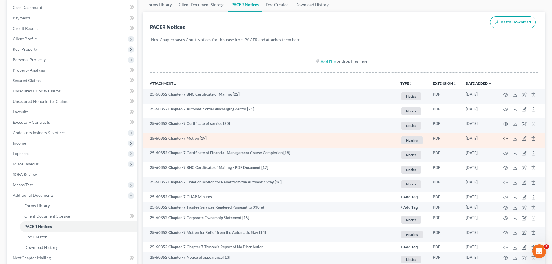
click at [507, 138] on icon "button" at bounding box center [505, 138] width 5 height 5
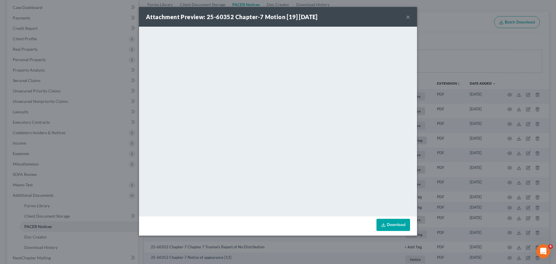
click at [409, 17] on button "×" at bounding box center [408, 16] width 4 height 7
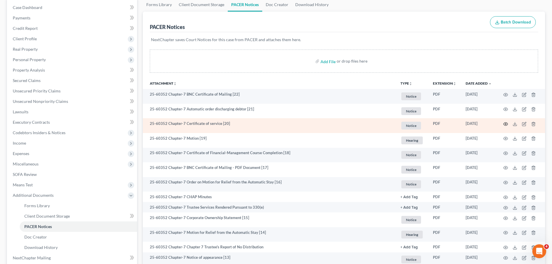
click at [506, 123] on icon "button" at bounding box center [505, 124] width 5 height 5
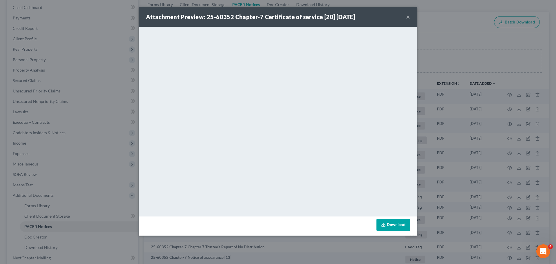
click at [408, 16] on button "×" at bounding box center [408, 16] width 4 height 7
